Goal: Task Accomplishment & Management: Use online tool/utility

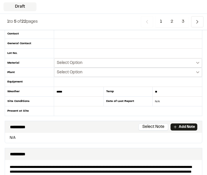
scroll to position [75, 0]
click at [169, 112] on input "text" at bounding box center [128, 110] width 148 height 9
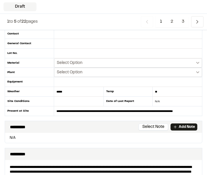
type input "**********"
click at [185, 130] on link "Add Note" at bounding box center [184, 126] width 27 height 7
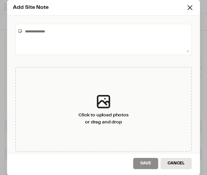
click at [89, 39] on textarea at bounding box center [106, 39] width 166 height 26
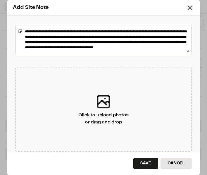
click at [99, 50] on textarea "**********" at bounding box center [106, 39] width 166 height 26
click at [99, 47] on textarea "**********" at bounding box center [106, 39] width 166 height 26
type textarea "**********"
click at [146, 166] on button "Save" at bounding box center [145, 163] width 25 height 11
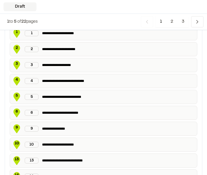
scroll to position [353, 0]
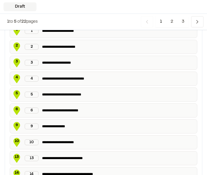
click at [75, 111] on p "**********" at bounding box center [118, 110] width 153 height 6
click at [16, 93] on span "5" at bounding box center [16, 93] width 9 height 5
click at [17, 93] on span "5" at bounding box center [16, 93] width 9 height 5
click at [32, 94] on div "5" at bounding box center [32, 94] width 14 height 6
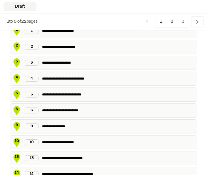
click at [15, 96] on icon at bounding box center [17, 94] width 7 height 9
click at [65, 96] on p "**********" at bounding box center [118, 94] width 153 height 6
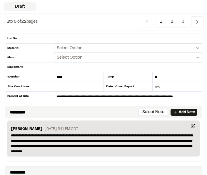
scroll to position [90, 0]
click at [198, 19] on icon "Navigation" at bounding box center [197, 22] width 6 height 6
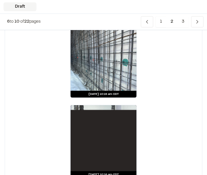
scroll to position [1446, 0]
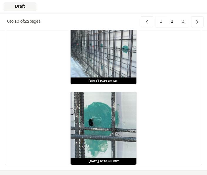
click at [203, 21] on span "Previous" at bounding box center [197, 21] width 12 height 11
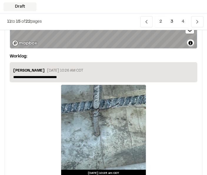
scroll to position [147, 0]
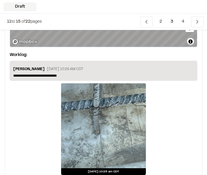
click at [141, 77] on p "**********" at bounding box center [103, 75] width 181 height 5
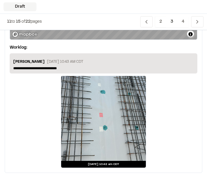
scroll to position [1315, 0]
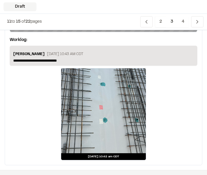
click at [144, 61] on p "**********" at bounding box center [103, 60] width 181 height 5
click at [202, 24] on span "Previous" at bounding box center [197, 21] width 12 height 11
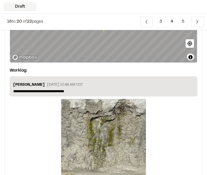
scroll to position [708, 0]
click at [93, 89] on p "**********" at bounding box center [103, 91] width 181 height 5
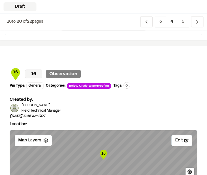
scroll to position [1162, 0]
click at [199, 23] on icon "Navigation" at bounding box center [197, 22] width 6 height 6
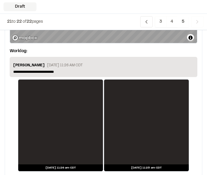
scroll to position [451, 0]
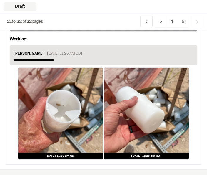
click at [148, 23] on icon "Navigation" at bounding box center [147, 22] width 6 height 6
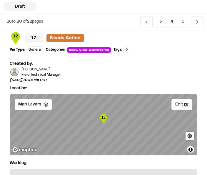
scroll to position [0, 0]
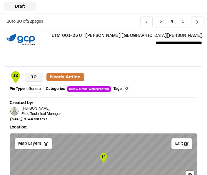
click at [146, 19] on icon "Navigation" at bounding box center [147, 22] width 6 height 6
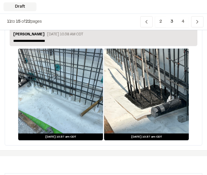
scroll to position [1047, 0]
click at [76, 38] on p "**********" at bounding box center [103, 40] width 181 height 5
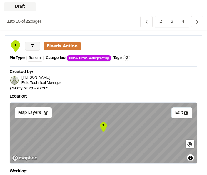
scroll to position [0, 0]
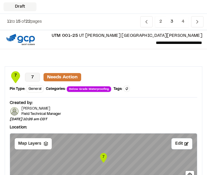
click at [152, 22] on span "Previous" at bounding box center [146, 21] width 12 height 11
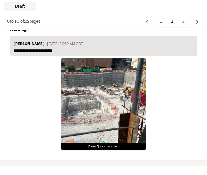
scroll to position [1016, 0]
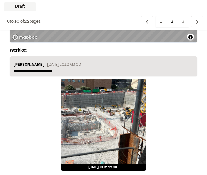
click at [168, 106] on div "Aug 7, 2025 at 10:12 am CDT" at bounding box center [104, 125] width 188 height 92
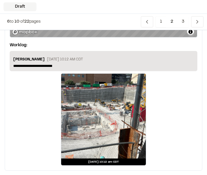
scroll to position [1045, 0]
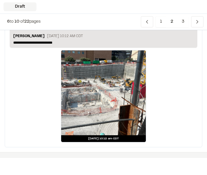
click at [144, 43] on p "**********" at bounding box center [103, 42] width 181 height 5
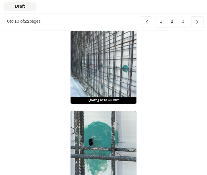
scroll to position [1451, 0]
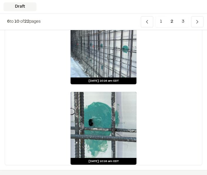
click at [200, 21] on icon "Navigation" at bounding box center [197, 22] width 6 height 6
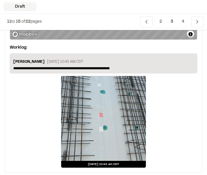
scroll to position [1321, 0]
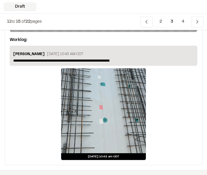
click at [197, 23] on polyline "Navigation" at bounding box center [197, 21] width 1 height 3
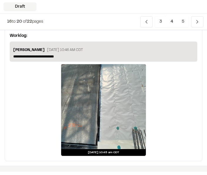
scroll to position [454, 0]
click at [69, 58] on p "**********" at bounding box center [103, 56] width 181 height 5
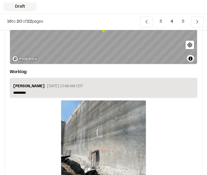
scroll to position [999, 0]
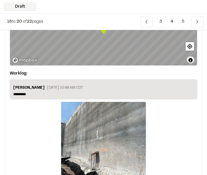
click at [110, 96] on p "*********" at bounding box center [103, 93] width 181 height 5
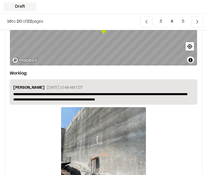
click at [129, 95] on p "**********" at bounding box center [103, 96] width 181 height 11
click at [128, 96] on p "**********" at bounding box center [103, 96] width 181 height 11
click at [132, 92] on p "**********" at bounding box center [103, 96] width 181 height 11
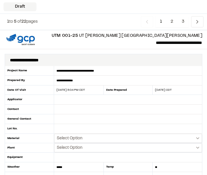
click at [196, 20] on icon "Navigation" at bounding box center [197, 22] width 6 height 6
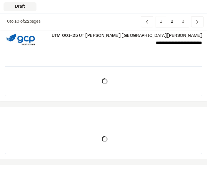
click at [197, 22] on polyline "Navigation" at bounding box center [197, 21] width 1 height 3
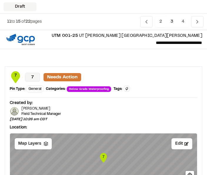
click at [198, 22] on icon "Navigation" at bounding box center [197, 22] width 6 height 6
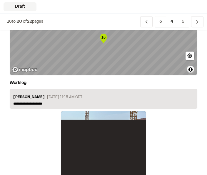
scroll to position [1326, 0]
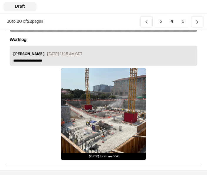
click at [195, 21] on icon "Navigation" at bounding box center [197, 22] width 6 height 6
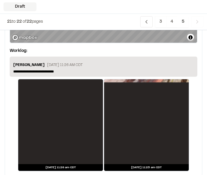
scroll to position [451, 0]
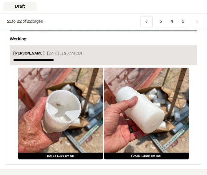
click at [198, 20] on icon "Navigation" at bounding box center [197, 22] width 6 height 6
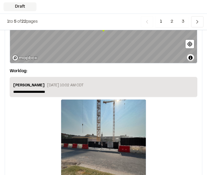
scroll to position [1100, 0]
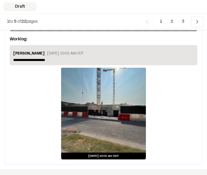
click at [174, 26] on span "2" at bounding box center [171, 21] width 11 height 11
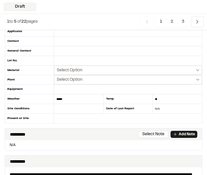
scroll to position [68, 0]
click at [95, 72] on button "Select Option" at bounding box center [128, 70] width 148 height 9
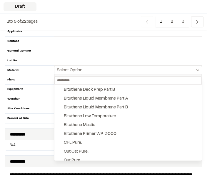
scroll to position [53, 0]
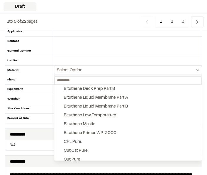
click at [131, 108] on button "Bituthene Liquid Membrane Part B" at bounding box center [127, 106] width 147 height 9
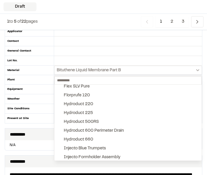
scroll to position [165, 0]
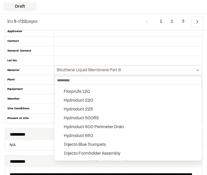
click at [116, 101] on button "Hydroduct 220" at bounding box center [127, 100] width 147 height 9
click at [151, 153] on button "Injecto Formholder Assembly" at bounding box center [127, 153] width 147 height 9
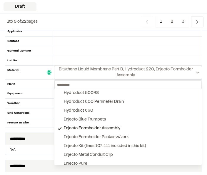
scroll to position [194, 0]
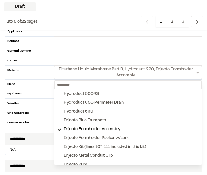
click at [120, 131] on div "Injecto Formholder Assembly" at bounding box center [92, 129] width 56 height 6
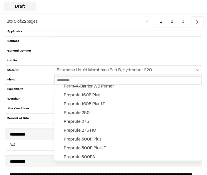
scroll to position [625, 0]
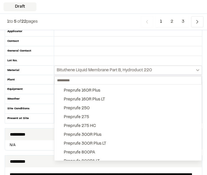
click at [101, 92] on button "Preprufe 160R Plus" at bounding box center [127, 90] width 147 height 9
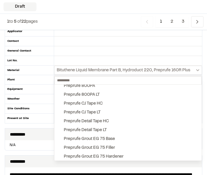
scroll to position [693, 0]
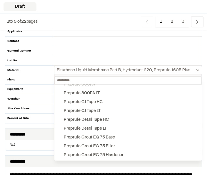
click at [99, 104] on div "Preprufe CJ Tape HC" at bounding box center [83, 102] width 39 height 6
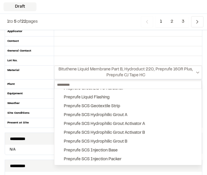
scroll to position [765, 0]
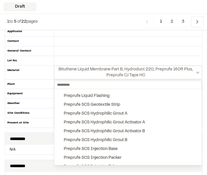
click at [115, 96] on button "Preprufe Liquid Flashing" at bounding box center [127, 95] width 147 height 9
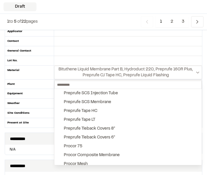
scroll to position [839, 0]
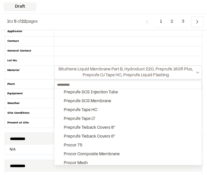
click at [99, 111] on button "Preprufe Tape HC" at bounding box center [127, 110] width 147 height 9
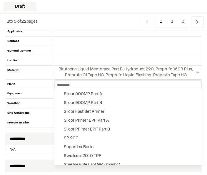
scroll to position [960, 0]
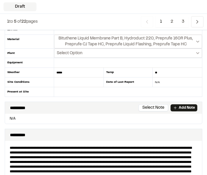
scroll to position [99, 0]
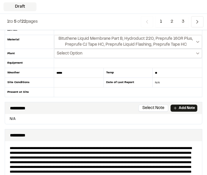
click at [156, 109] on button "Select Note" at bounding box center [154, 107] width 30 height 7
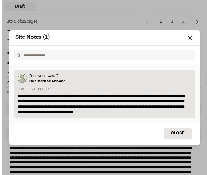
click at [176, 105] on p "**********" at bounding box center [105, 103] width 174 height 21
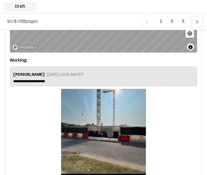
scroll to position [1157, 0]
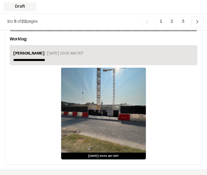
click at [200, 21] on span "Previous" at bounding box center [197, 21] width 12 height 11
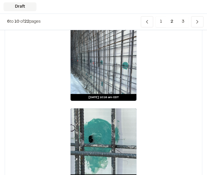
scroll to position [1451, 0]
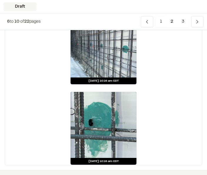
click at [199, 22] on icon "Navigation" at bounding box center [197, 22] width 6 height 6
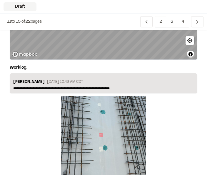
scroll to position [1321, 0]
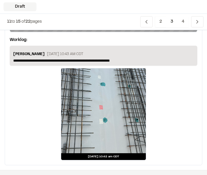
click at [197, 21] on icon "Navigation" at bounding box center [197, 22] width 6 height 6
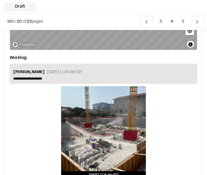
scroll to position [1326, 0]
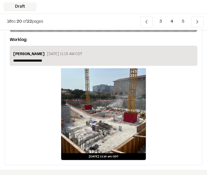
click at [197, 23] on icon "Navigation" at bounding box center [197, 22] width 6 height 6
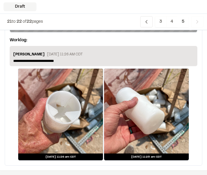
scroll to position [451, 0]
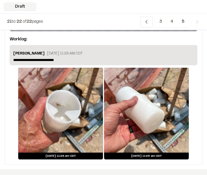
click at [148, 26] on span "Previous" at bounding box center [146, 21] width 12 height 11
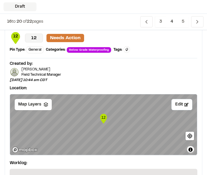
click at [147, 24] on icon "Navigation" at bounding box center [147, 22] width 6 height 6
click at [146, 23] on icon "Navigation" at bounding box center [147, 22] width 6 height 6
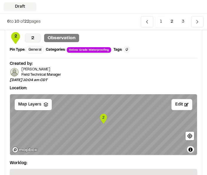
click at [147, 24] on icon "Navigation" at bounding box center [147, 22] width 6 height 6
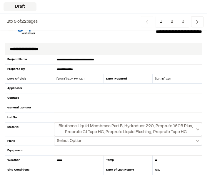
scroll to position [0, 0]
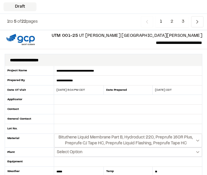
click at [80, 91] on div "[DATE] 5:04 PM CDT" at bounding box center [75, 90] width 42 height 4
type input "**********"
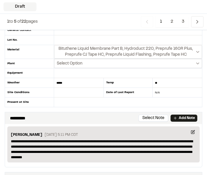
scroll to position [89, 0]
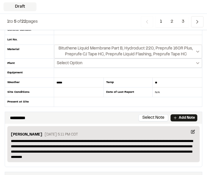
click at [136, 104] on input "text" at bounding box center [128, 101] width 148 height 9
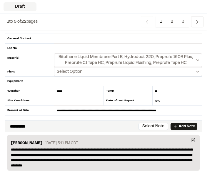
scroll to position [80, 0]
type input "**********"
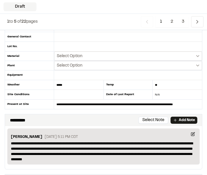
scroll to position [82, 0]
